Goal: Register for event/course

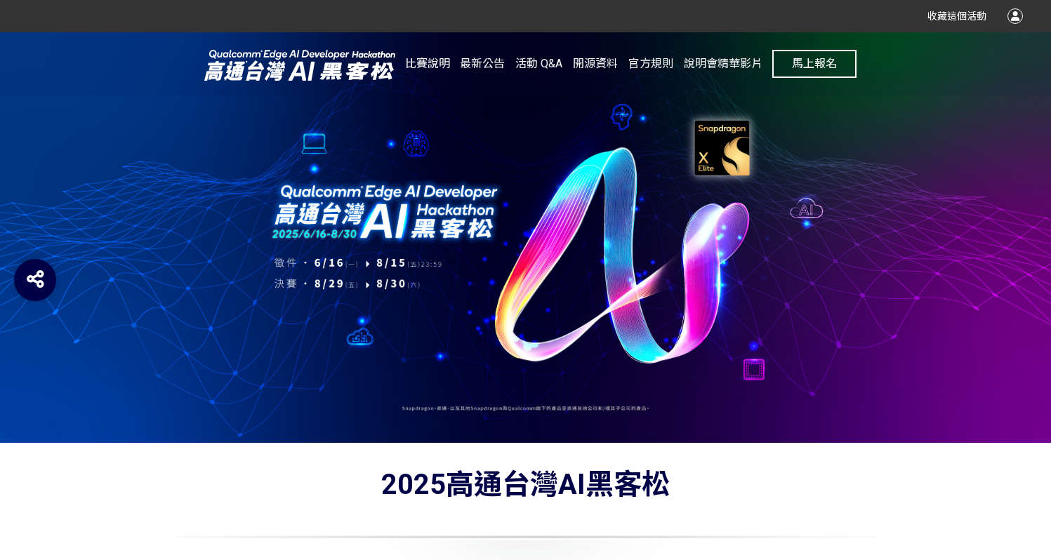
click at [806, 73] on button "馬上報名" at bounding box center [814, 64] width 84 height 28
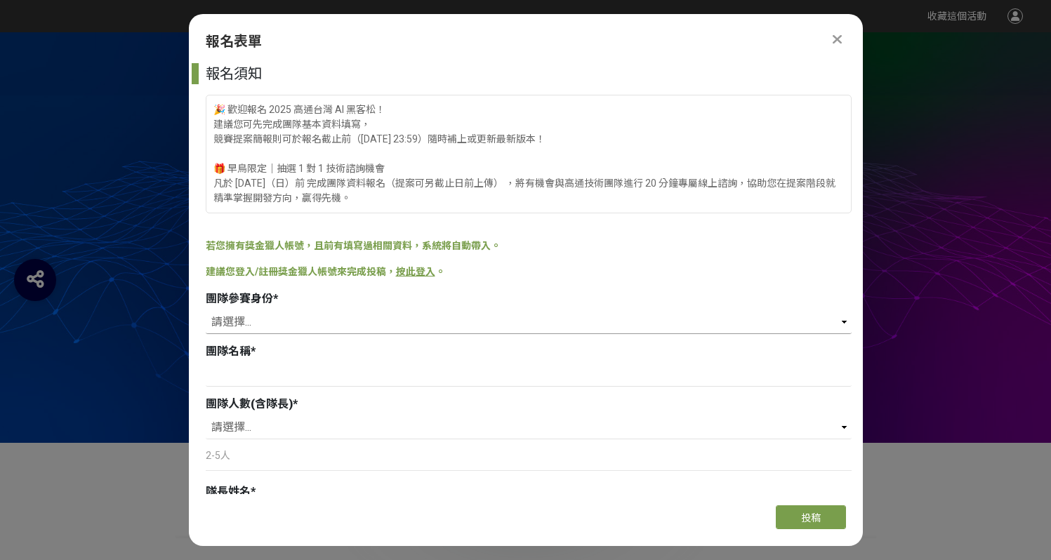
click at [345, 329] on select "請選擇... 學生 社會人士 社會人士+學生" at bounding box center [529, 322] width 646 height 24
select select "社會人士"
click at [316, 373] on input at bounding box center [529, 375] width 646 height 24
click at [278, 447] on div "2-5人" at bounding box center [529, 462] width 646 height 32
click at [272, 457] on p "2-5人" at bounding box center [529, 456] width 646 height 15
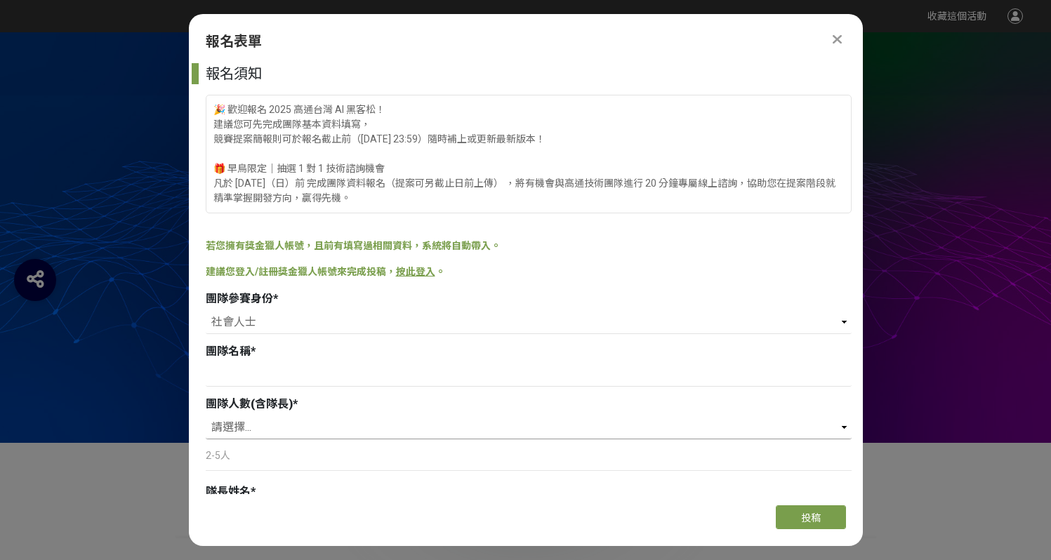
click at [267, 426] on select "請選擇... 2 3 4 5" at bounding box center [529, 428] width 646 height 24
select select "2"
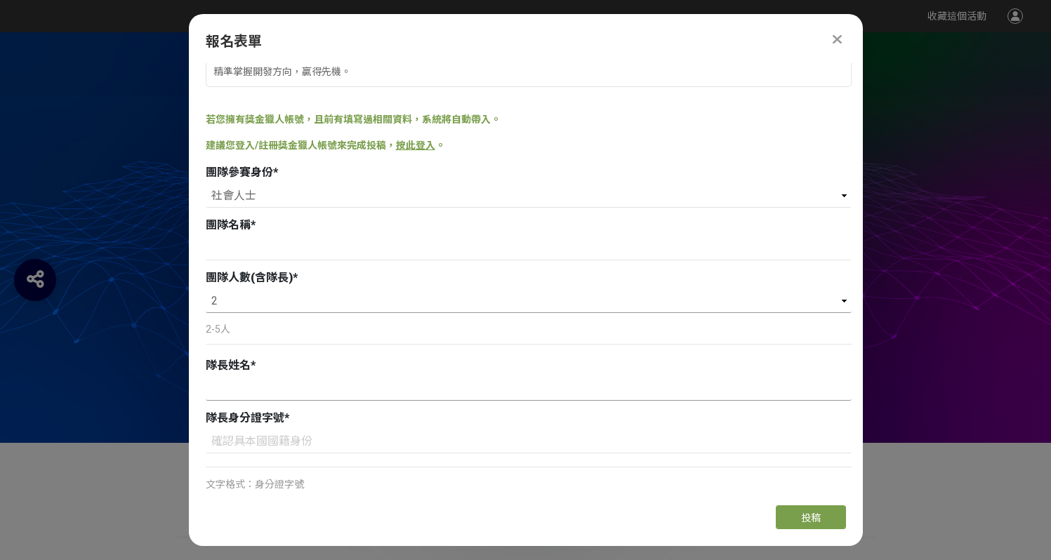
scroll to position [141, 0]
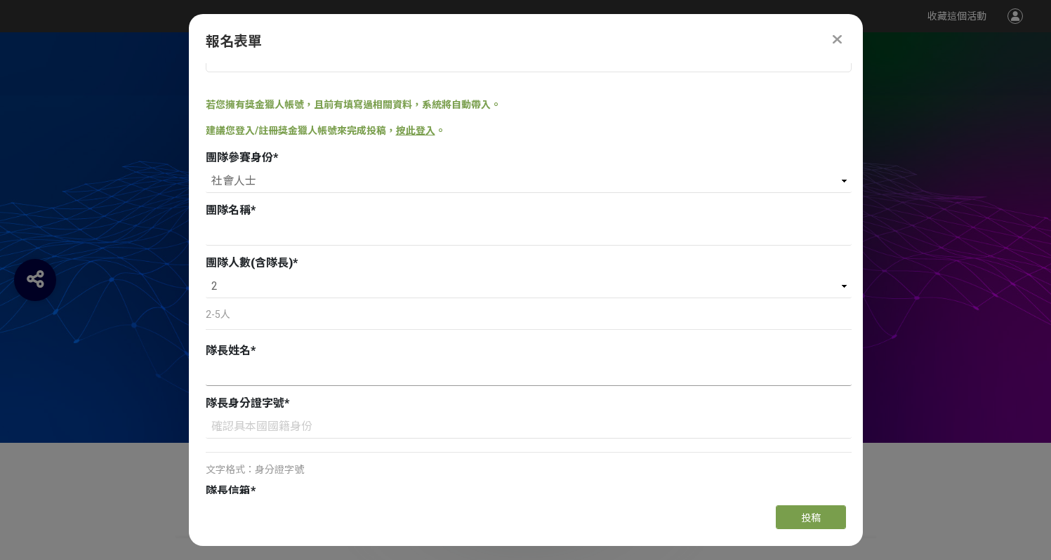
click at [282, 381] on input at bounding box center [529, 374] width 646 height 24
click at [277, 236] on input at bounding box center [529, 234] width 646 height 24
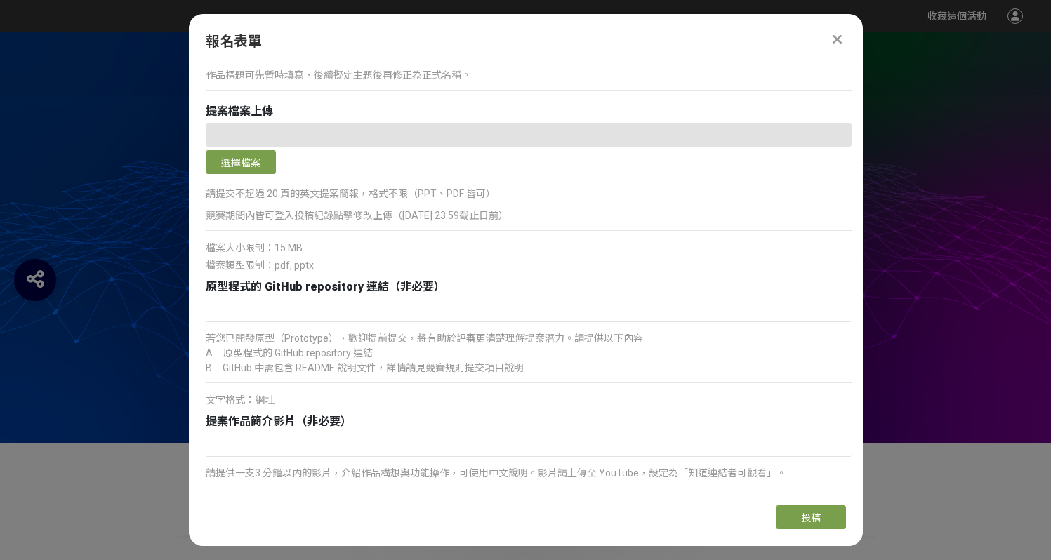
scroll to position [1752, 0]
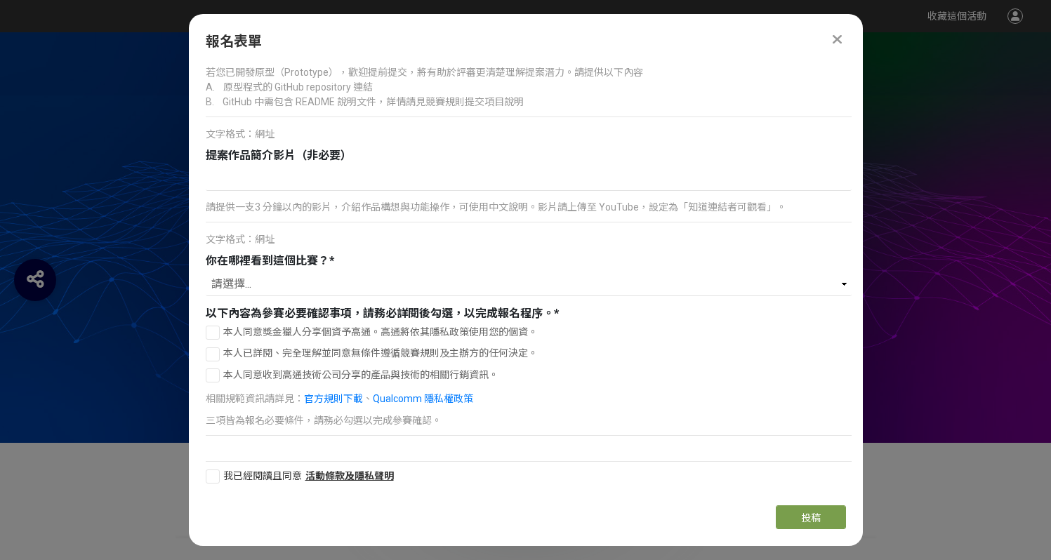
type input "f"
click at [216, 331] on div at bounding box center [213, 333] width 14 height 14
checkbox input "true"
click at [218, 351] on div at bounding box center [213, 354] width 14 height 14
checkbox input "true"
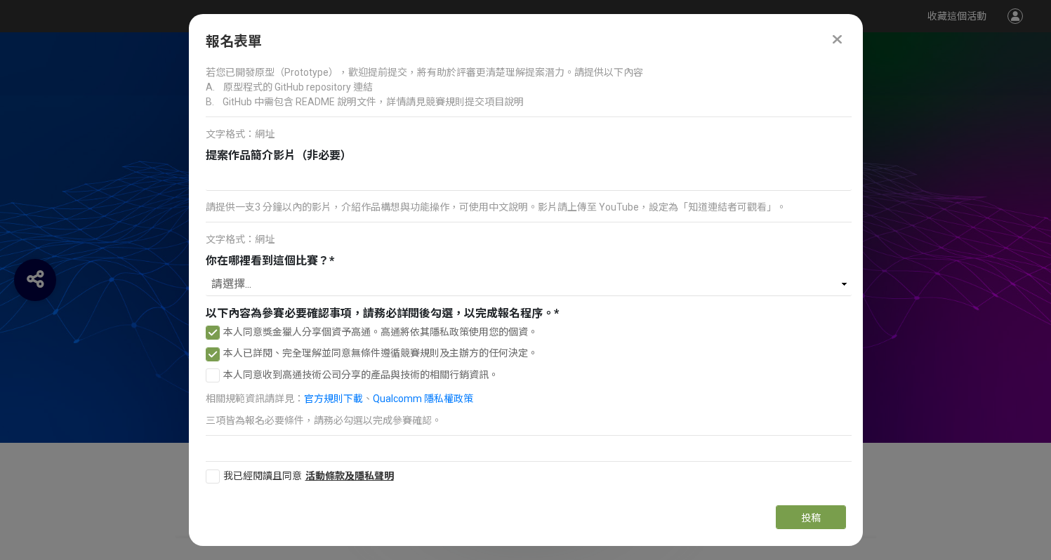
click at [217, 369] on div at bounding box center [213, 376] width 14 height 14
checkbox input "true"
click at [217, 480] on div at bounding box center [213, 477] width 14 height 14
checkbox input "true"
click at [600, 275] on select "請選擇... 獎金獵人網站 Facebook / Instagram 校園講座 / 老師系上推薦 電子郵件 海報 其他" at bounding box center [529, 284] width 646 height 24
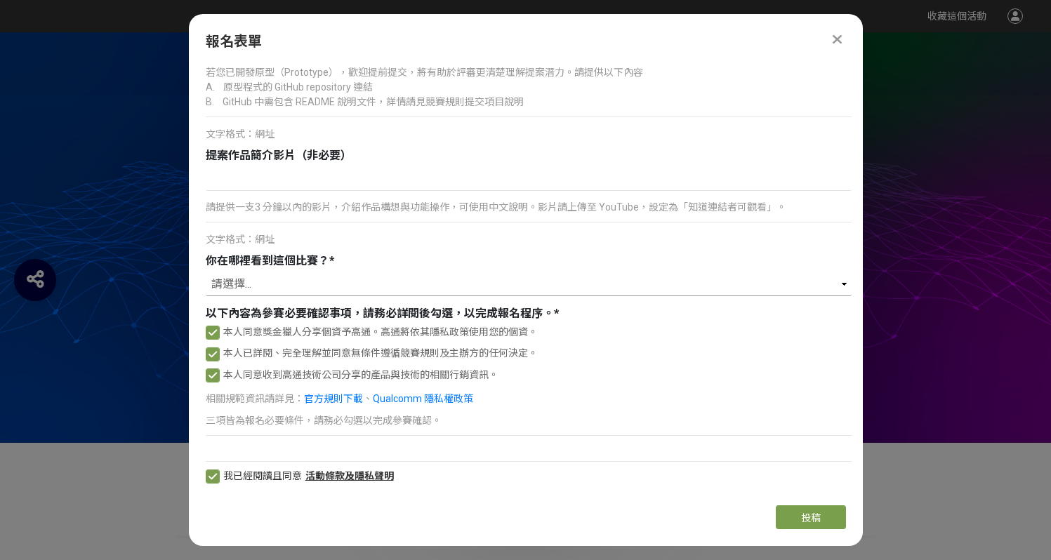
select select "獎金獵人網站"
click at [437, 215] on div "請提供一支3 分鐘以內的影片，介紹作品構想與功能操作，可使用中文說明。影片請上傳至 YouTube，設定為「知道連結者可觀看」。" at bounding box center [529, 213] width 646 height 32
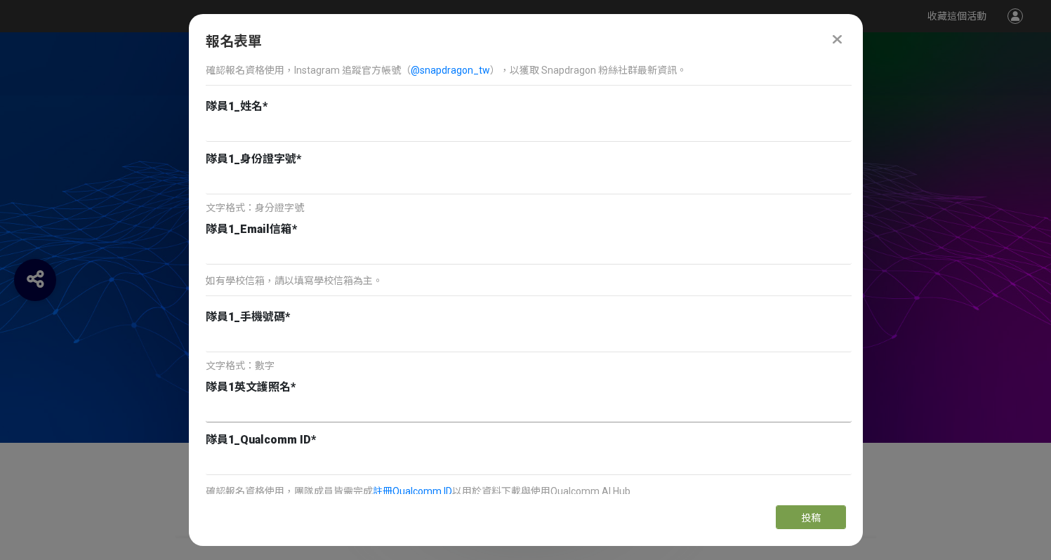
scroll to position [890, 0]
